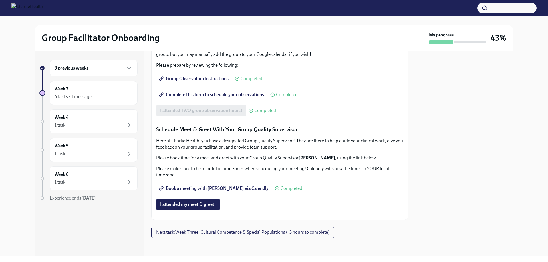
scroll to position [515, 0]
click at [217, 231] on span "Next task : Week Three: Cultural Competence & Special Populations (~3 hours to …" at bounding box center [242, 233] width 173 height 6
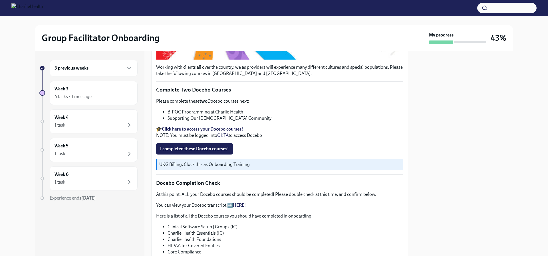
scroll to position [171, 0]
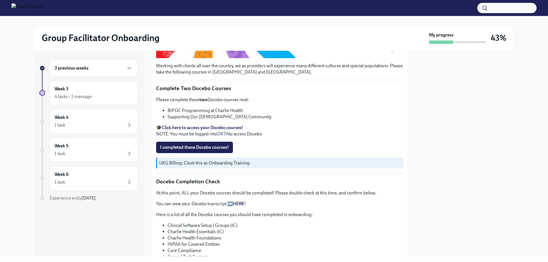
click at [121, 71] on div "3 previous weeks" at bounding box center [94, 68] width 78 height 7
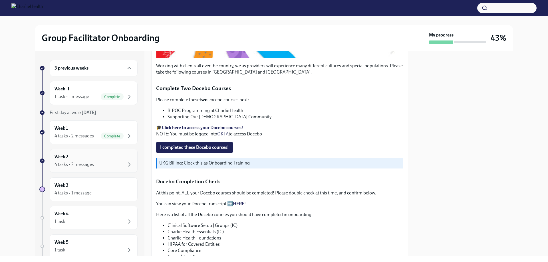
click at [117, 159] on div "Week 2 4 tasks • 2 messages" at bounding box center [94, 161] width 78 height 14
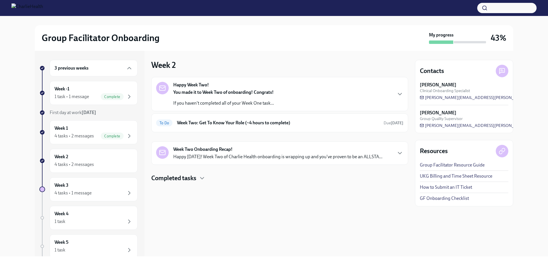
click at [241, 158] on p "Happy [DATE]! Week Two of Charlie Health onboarding is wrapping up and you've p…" at bounding box center [277, 157] width 209 height 6
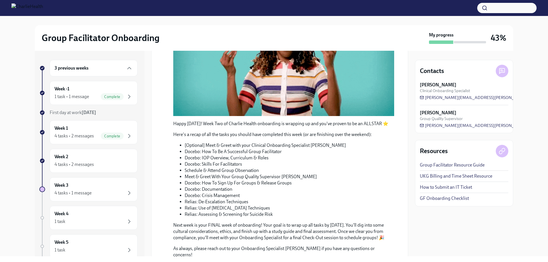
scroll to position [213, 0]
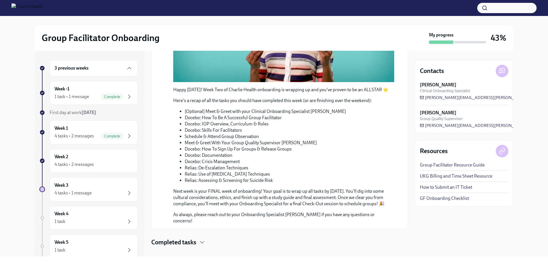
click at [183, 238] on h4 "Completed tasks" at bounding box center [173, 242] width 45 height 9
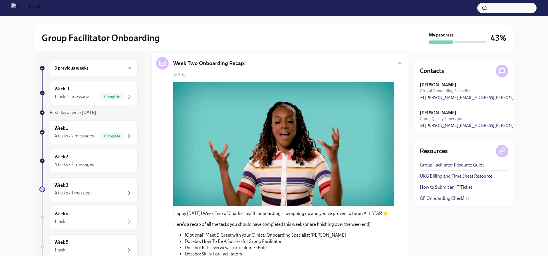
scroll to position [0, 0]
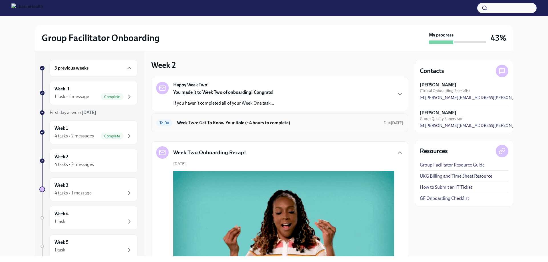
click at [209, 119] on div "To Do Week Two: Get To Know Your Role (~4 hours to complete) Due [DATE]" at bounding box center [279, 122] width 247 height 9
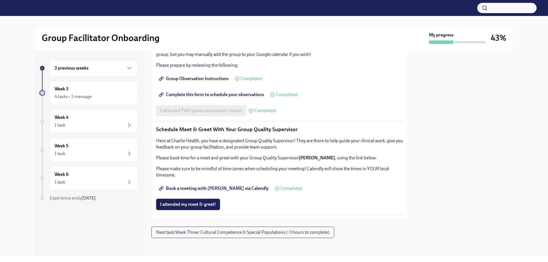
scroll to position [515, 0]
